Goal: Transaction & Acquisition: Book appointment/travel/reservation

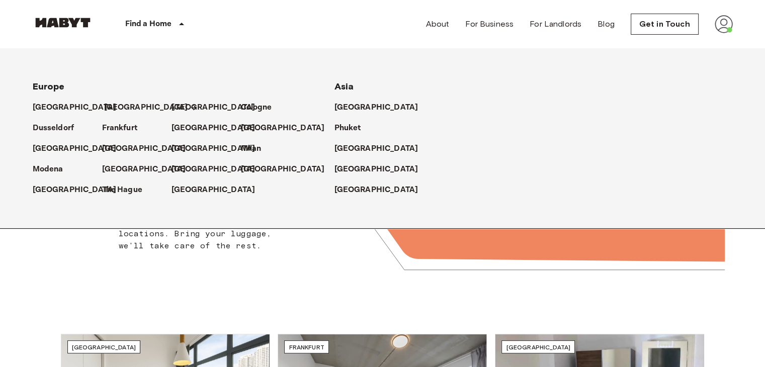
click at [125, 107] on p "[GEOGRAPHIC_DATA]" at bounding box center [146, 108] width 84 height 12
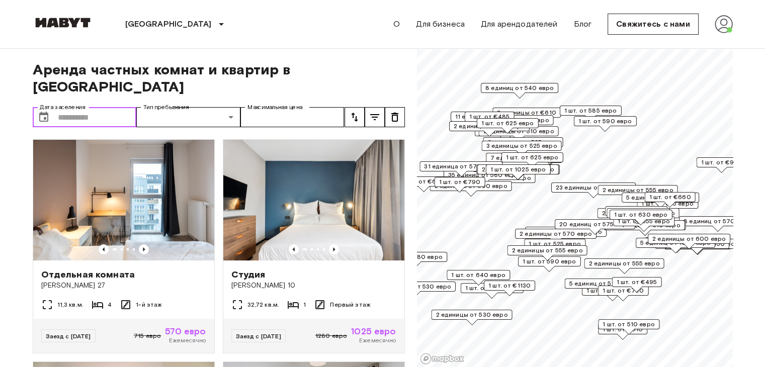
click at [78, 107] on input "Дата заселения" at bounding box center [97, 117] width 79 height 20
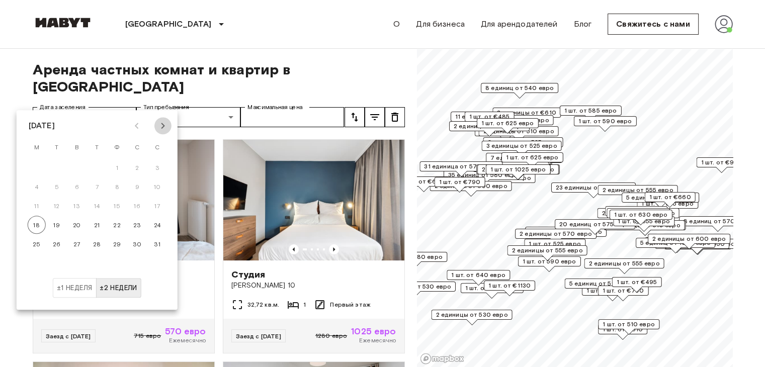
click at [164, 125] on icon "В следующем месяце" at bounding box center [163, 126] width 4 height 6
click at [34, 166] on button "1" at bounding box center [37, 168] width 18 height 18
type input "**********"
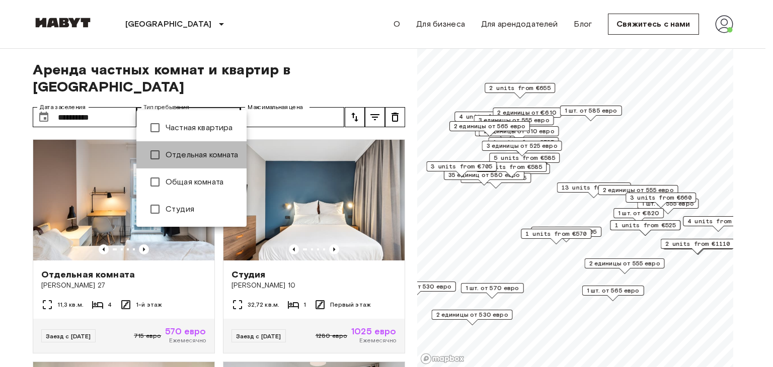
click at [215, 153] on font "Отдельная комната" at bounding box center [202, 155] width 73 height 10
type input "**********"
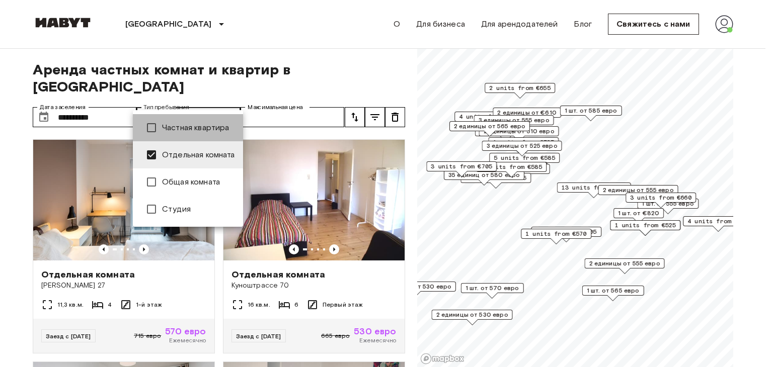
click at [216, 127] on font "Частная квартира" at bounding box center [195, 128] width 67 height 10
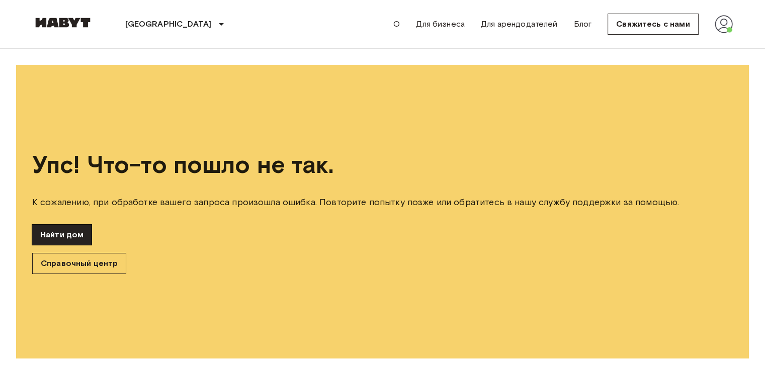
click at [66, 230] on font "Найти дом" at bounding box center [61, 235] width 43 height 10
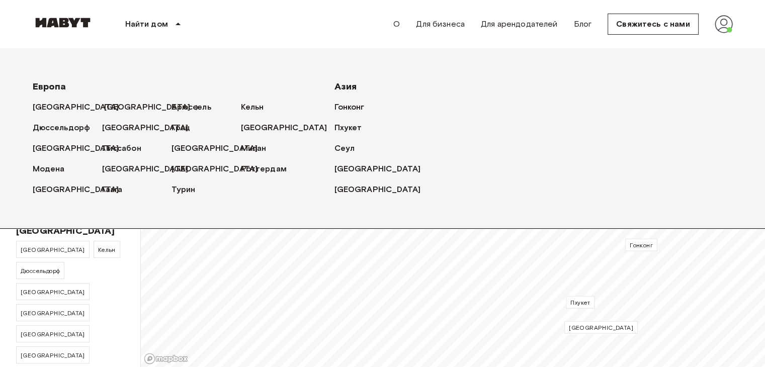
click at [118, 108] on font "[GEOGRAPHIC_DATA]" at bounding box center [147, 107] width 87 height 10
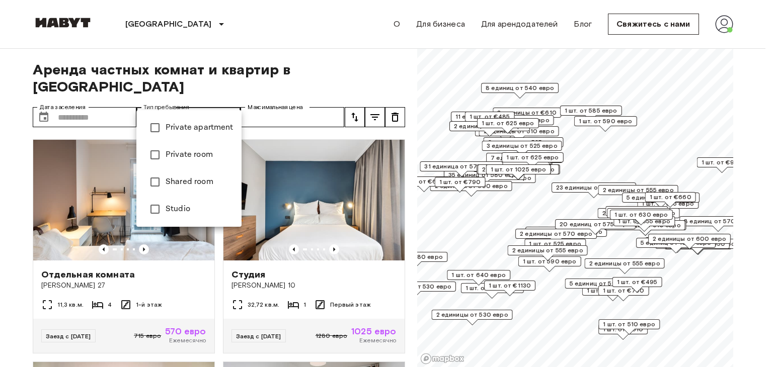
click at [202, 128] on font "Частная квартира" at bounding box center [199, 128] width 67 height 10
type input "**********"
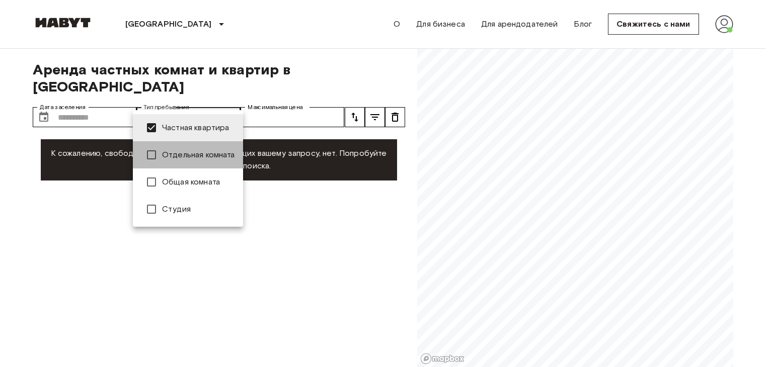
click at [211, 155] on font "Отдельная комната" at bounding box center [198, 155] width 73 height 10
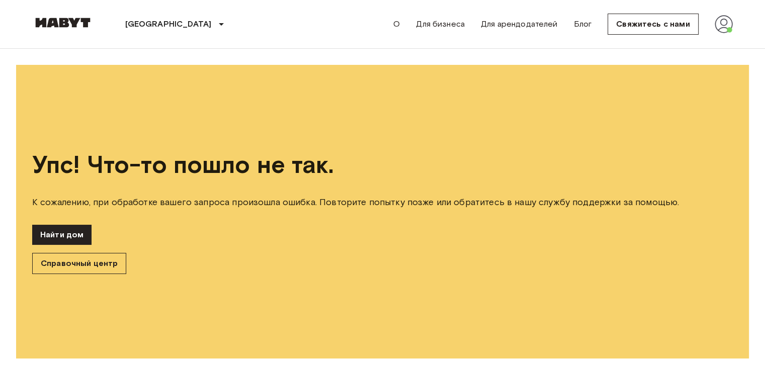
click at [366, 244] on div "Найти дом Справочный центр" at bounding box center [382, 249] width 701 height 49
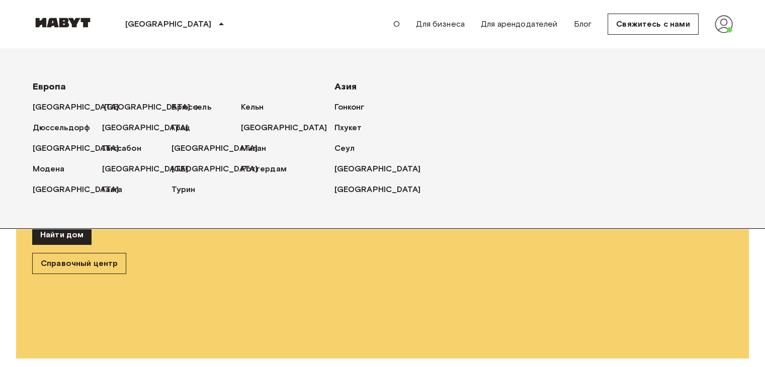
click at [130, 107] on font "[GEOGRAPHIC_DATA]" at bounding box center [147, 107] width 87 height 10
click at [121, 106] on font "[GEOGRAPHIC_DATA]" at bounding box center [147, 107] width 87 height 10
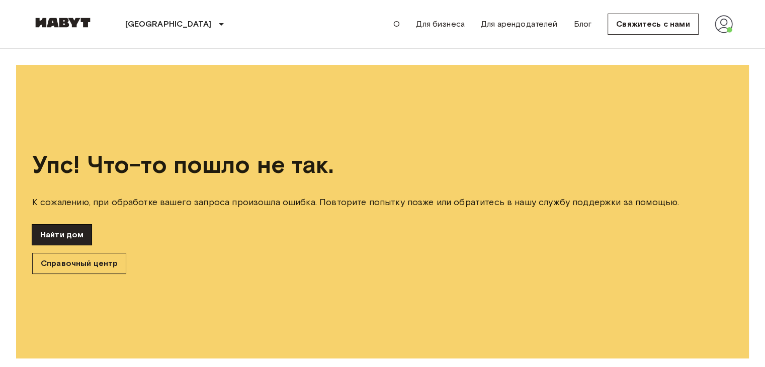
click at [77, 235] on font "Найти дом" at bounding box center [61, 235] width 43 height 10
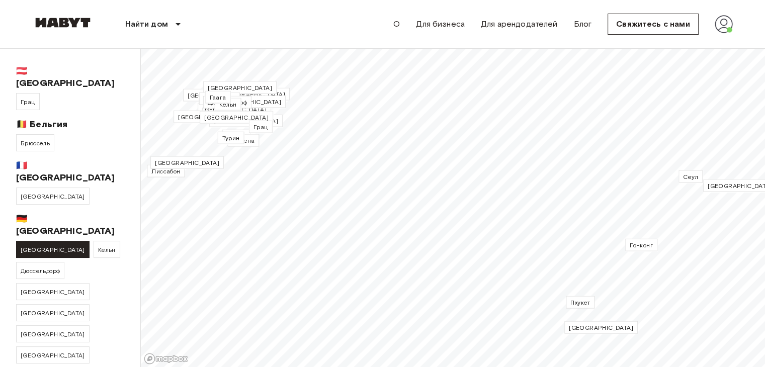
click at [33, 246] on font "[GEOGRAPHIC_DATA]" at bounding box center [53, 250] width 64 height 8
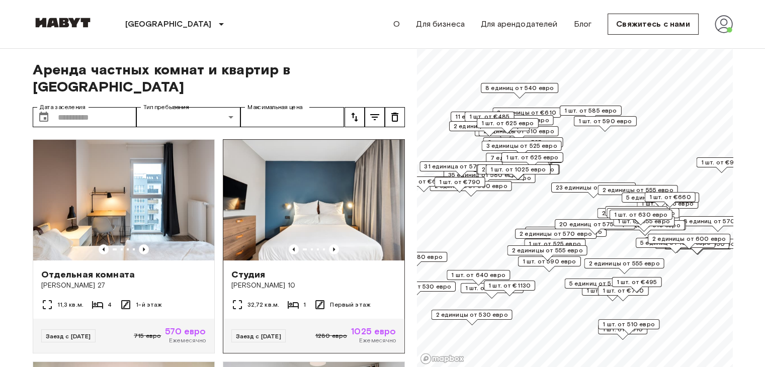
scroll to position [50, 0]
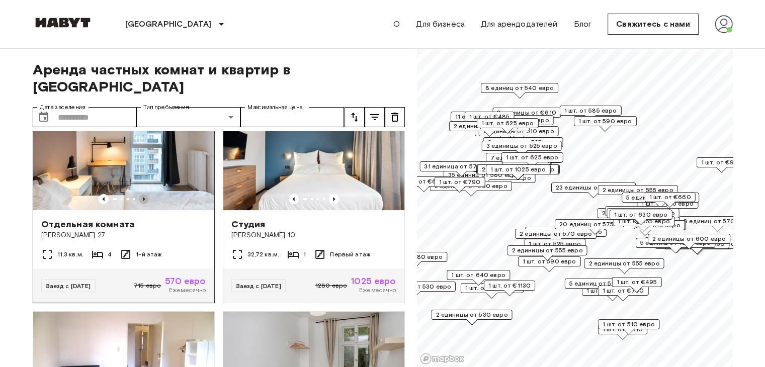
click at [143, 197] on icon "Предыдущее изображение" at bounding box center [144, 199] width 2 height 4
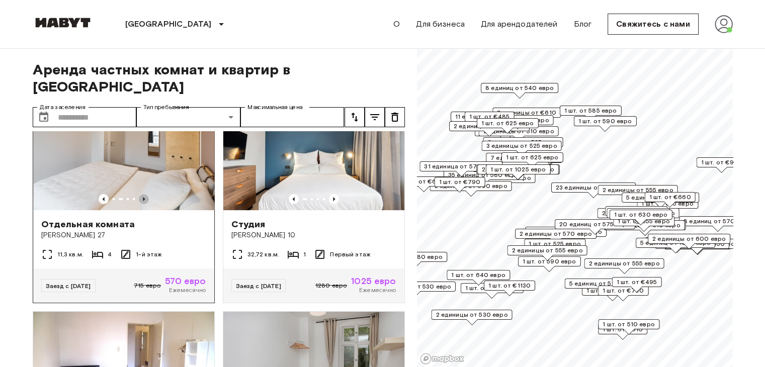
click at [143, 197] on icon "Предыдущее изображение" at bounding box center [144, 199] width 2 height 4
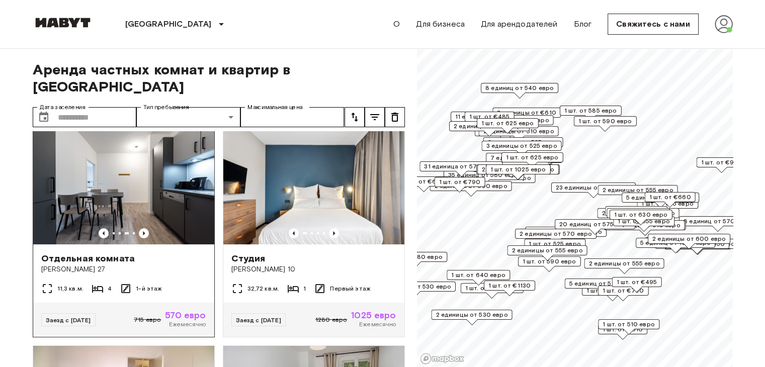
scroll to position [0, 0]
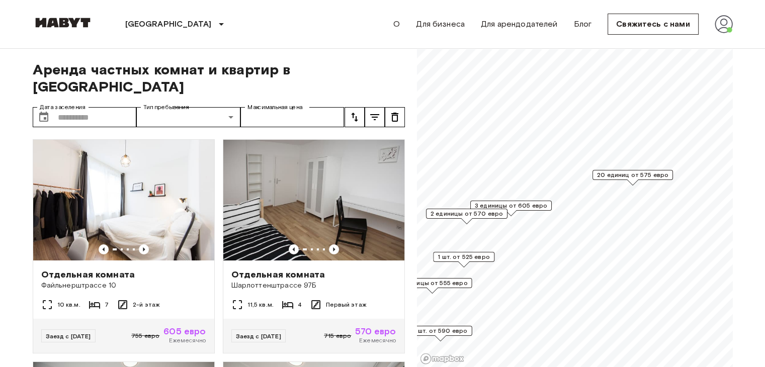
click at [635, 174] on font "20 единиц от 575 евро" at bounding box center [632, 175] width 71 height 8
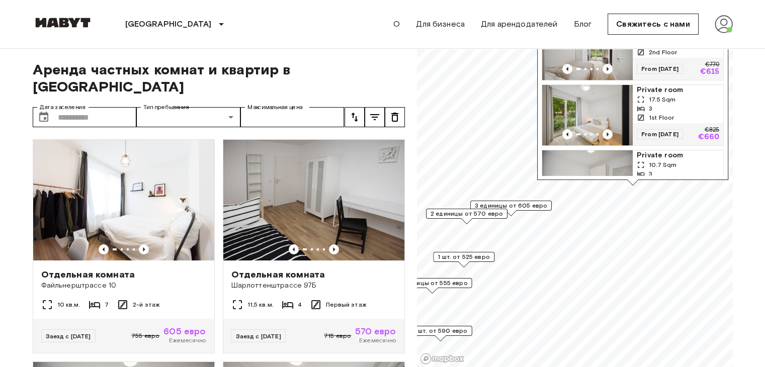
scroll to position [805, 0]
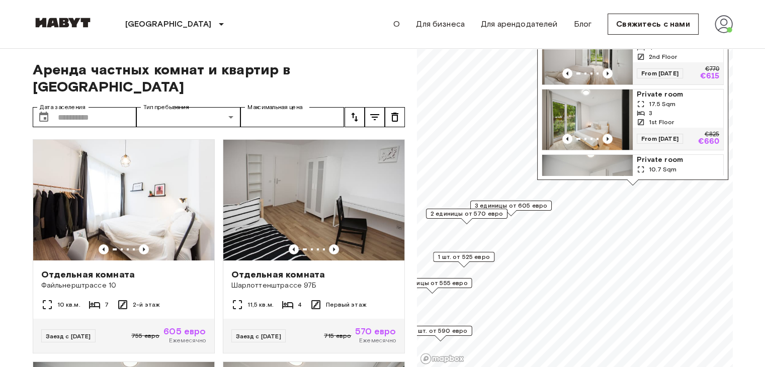
click at [617, 108] on img "Маркер на карте" at bounding box center [587, 120] width 91 height 60
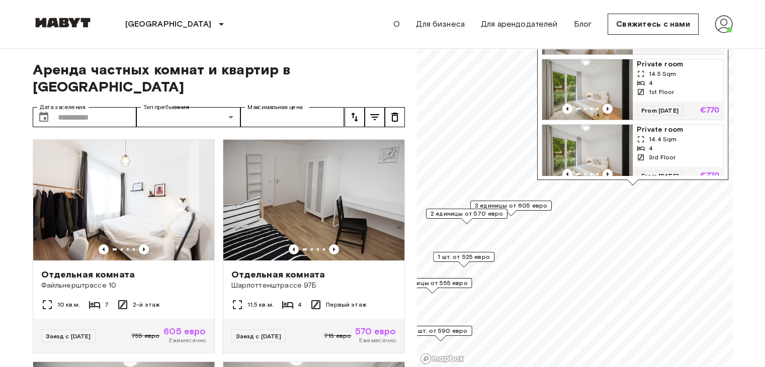
scroll to position [1107, 0]
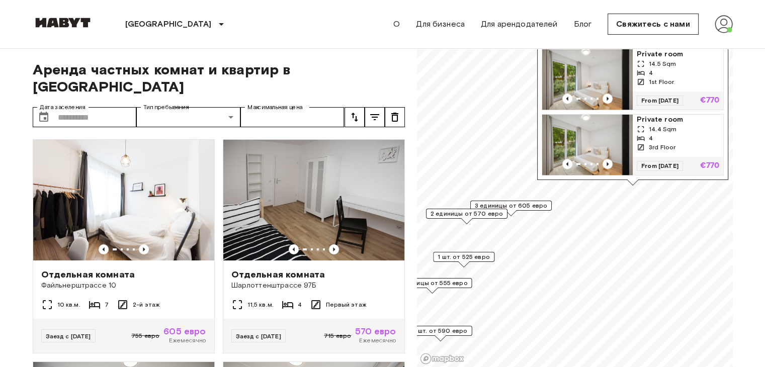
click at [384, 64] on span "Аренда частных комнат и квартир в Берлине" at bounding box center [219, 78] width 372 height 34
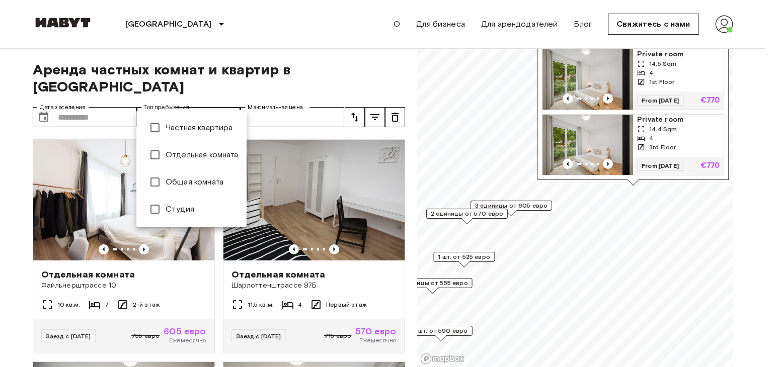
click at [232, 103] on div at bounding box center [386, 183] width 773 height 367
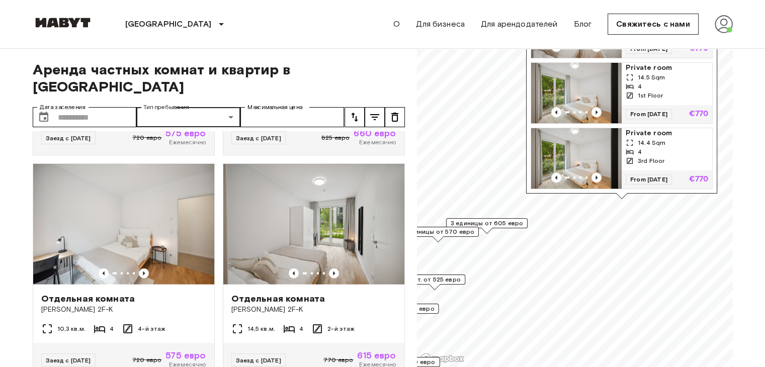
scroll to position [906, 0]
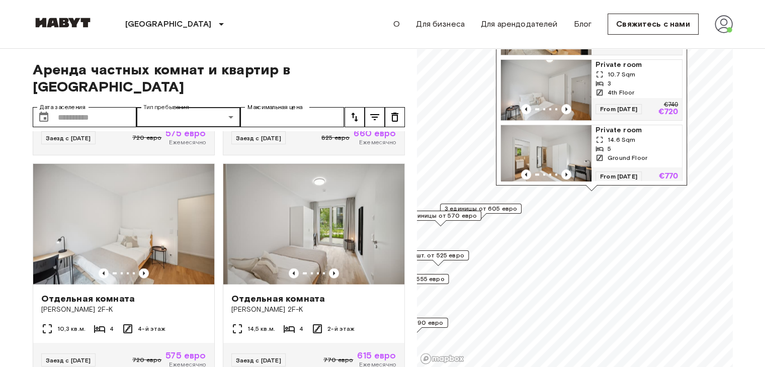
click at [462, 214] on font "2 единицы от 570 евро" at bounding box center [440, 216] width 72 height 8
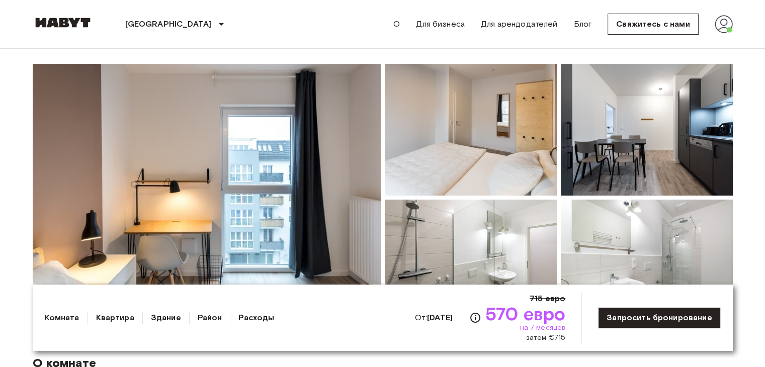
scroll to position [101, 0]
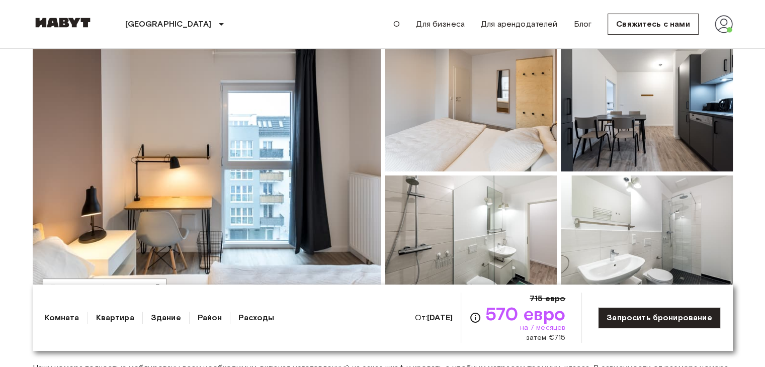
click at [268, 155] on img at bounding box center [207, 174] width 348 height 268
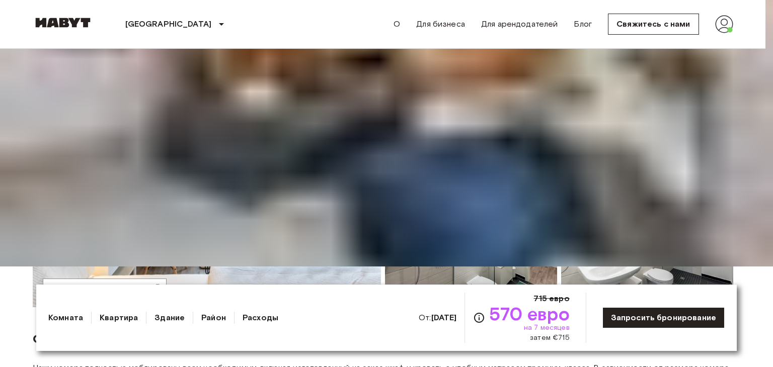
drag, startPoint x: 753, startPoint y: 19, endPoint x: 643, endPoint y: 63, distance: 118.5
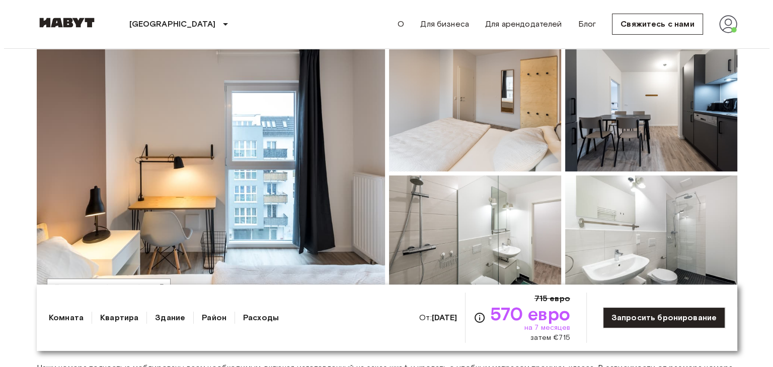
scroll to position [201, 0]
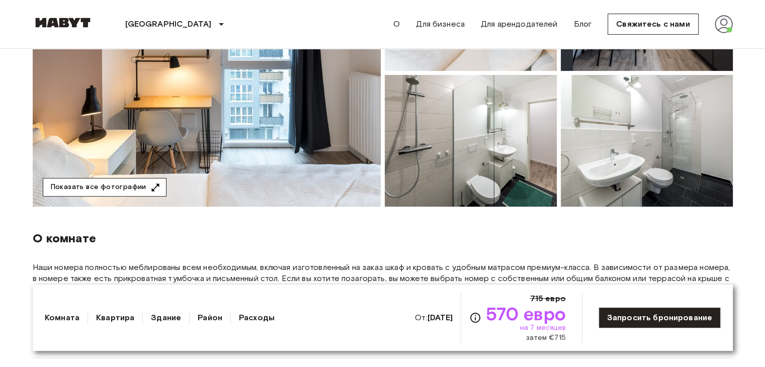
click at [124, 187] on font "Показать все фотографии" at bounding box center [99, 187] width 96 height 9
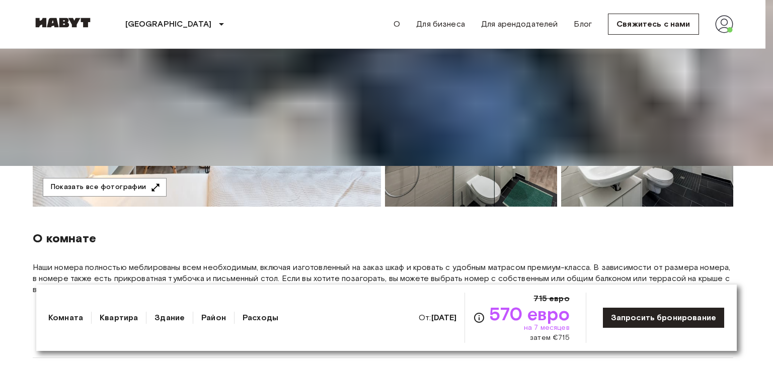
drag, startPoint x: 753, startPoint y: 17, endPoint x: 718, endPoint y: 52, distance: 49.5
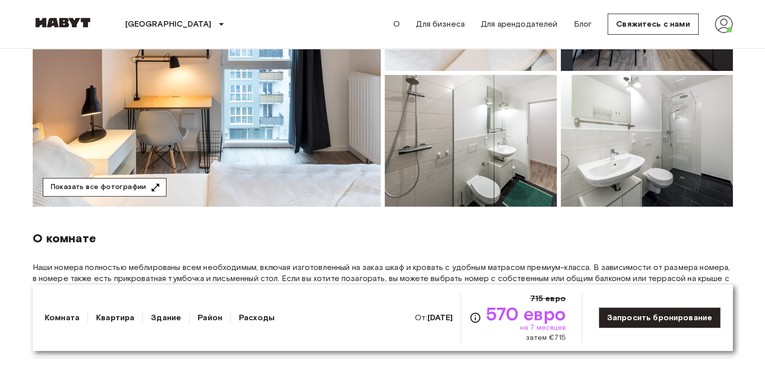
click at [111, 185] on font "Показать все фотографии" at bounding box center [99, 187] width 96 height 9
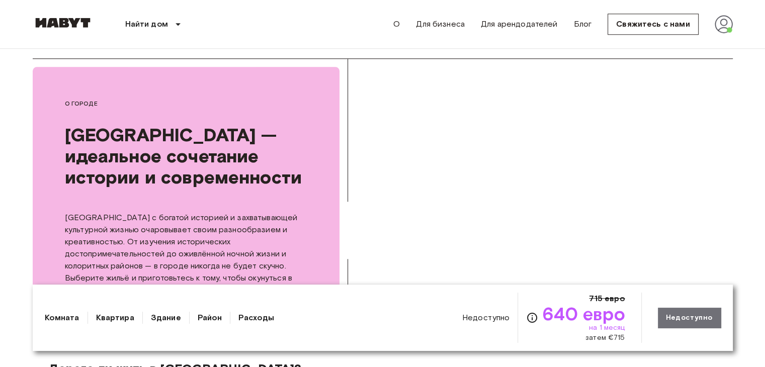
scroll to position [1057, 0]
